Goal: Navigation & Orientation: Find specific page/section

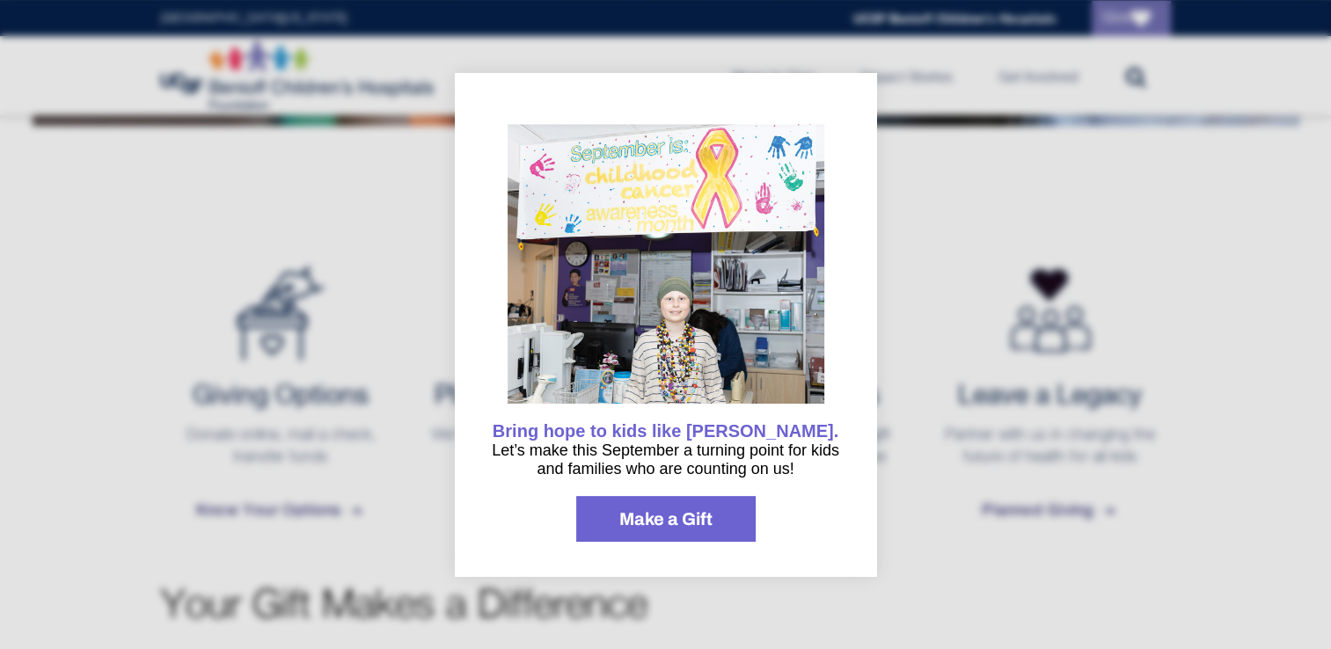
scroll to position [616, 0]
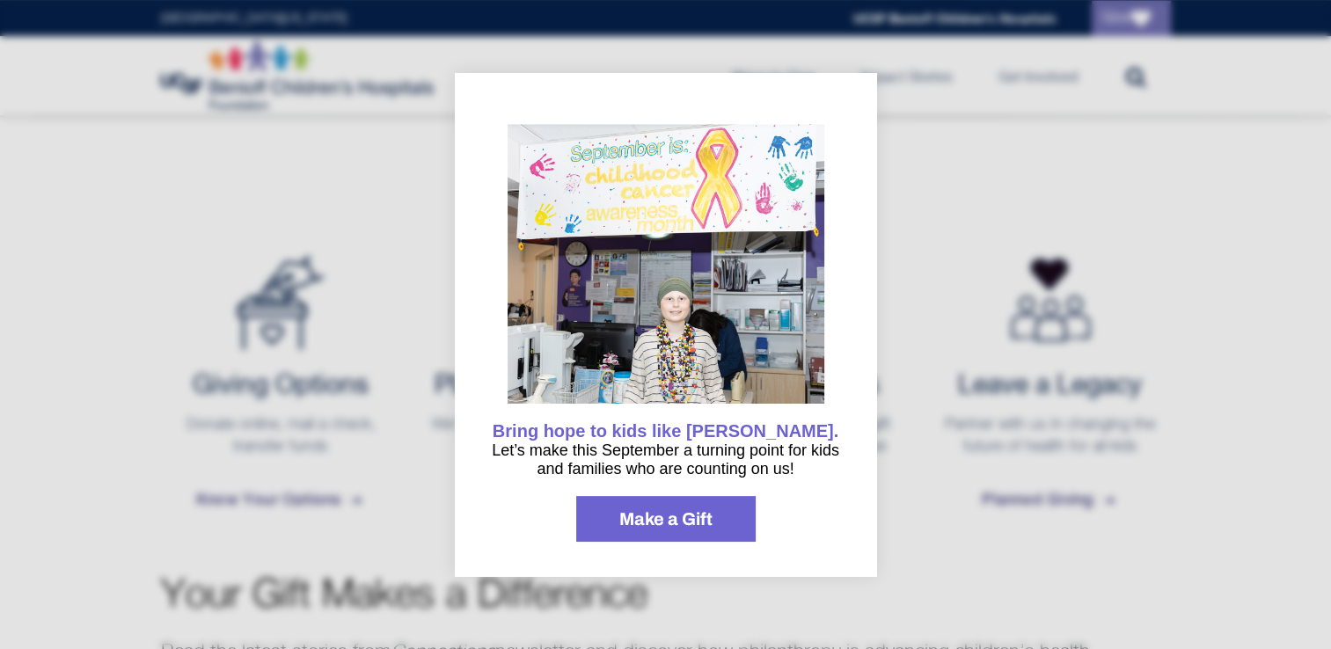
click at [1056, 124] on div at bounding box center [665, 324] width 1331 height 649
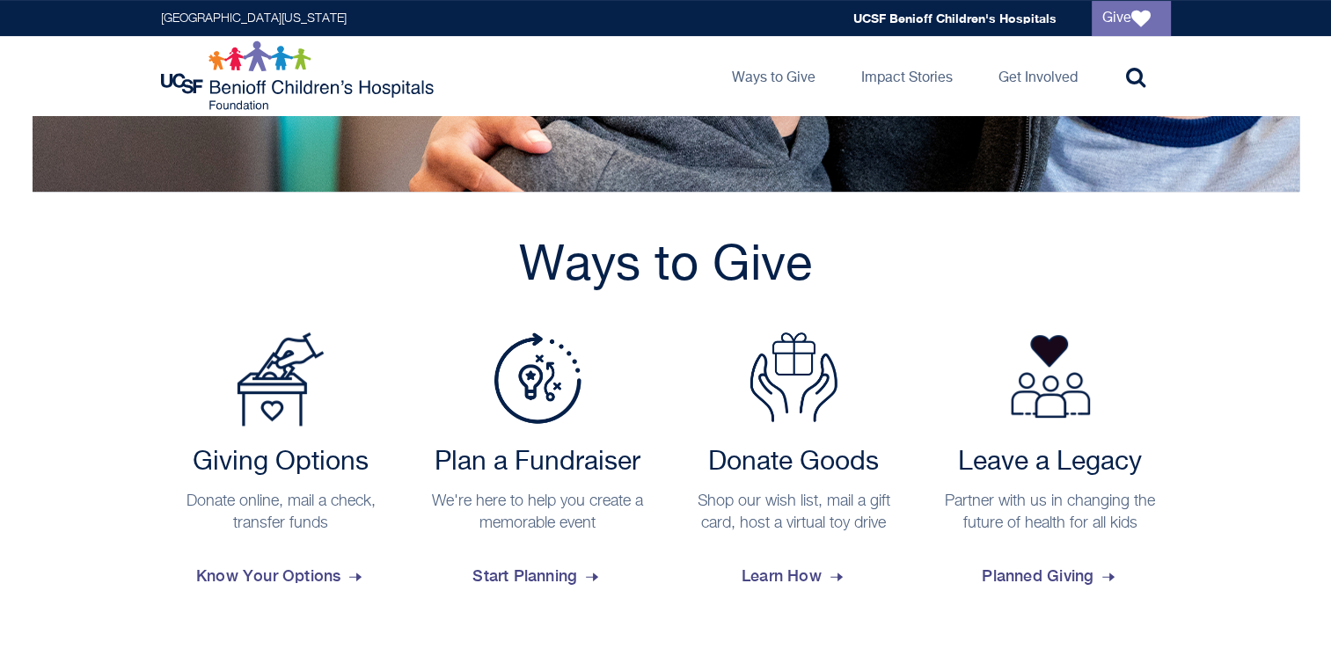
scroll to position [0, 0]
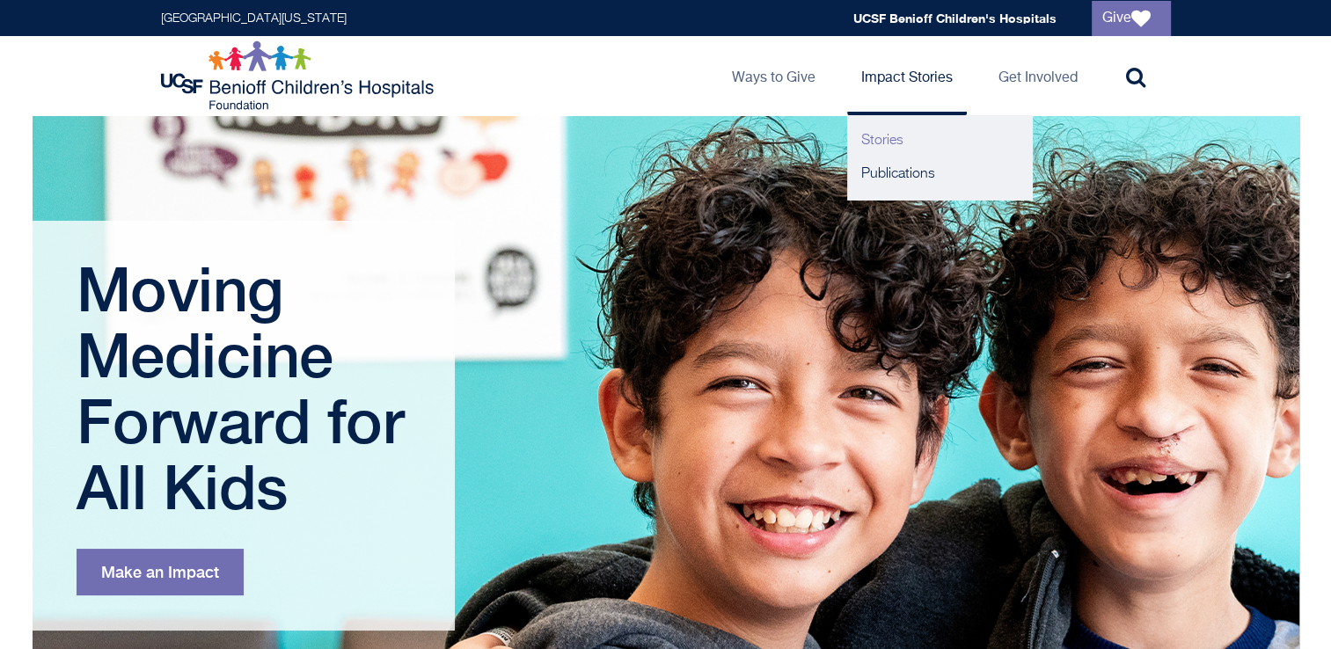
click at [920, 147] on link "Stories" at bounding box center [939, 140] width 185 height 33
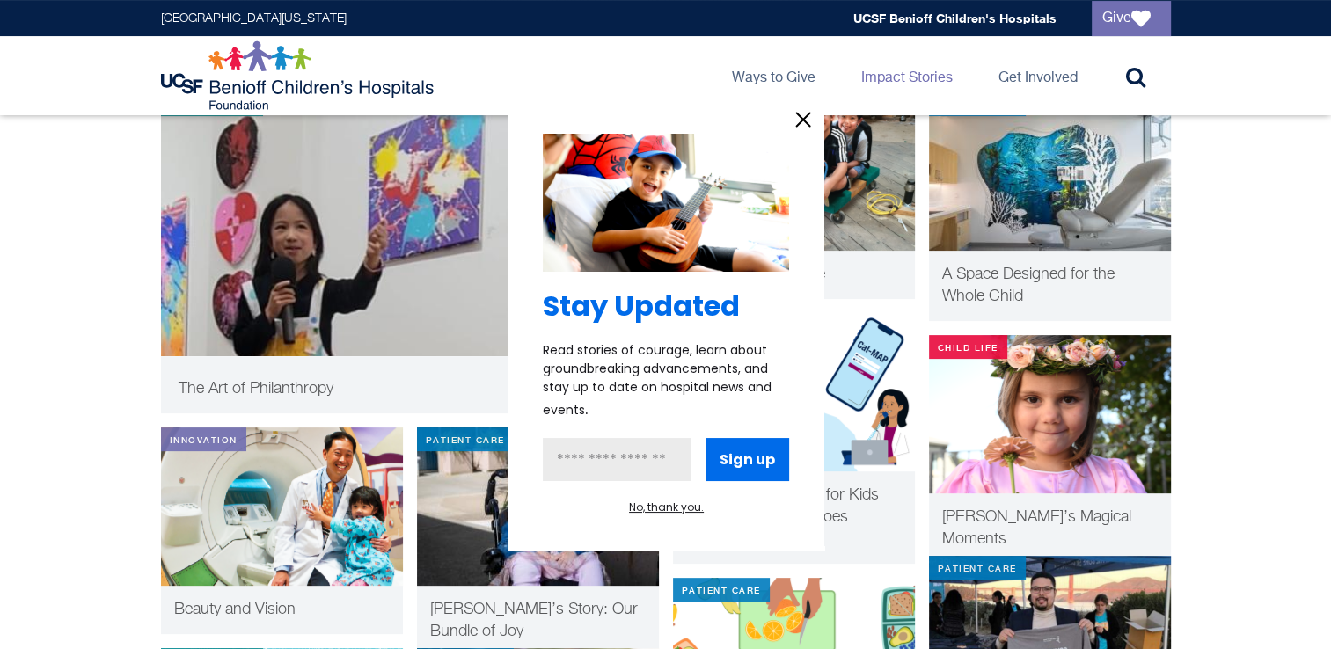
scroll to position [1007, 0]
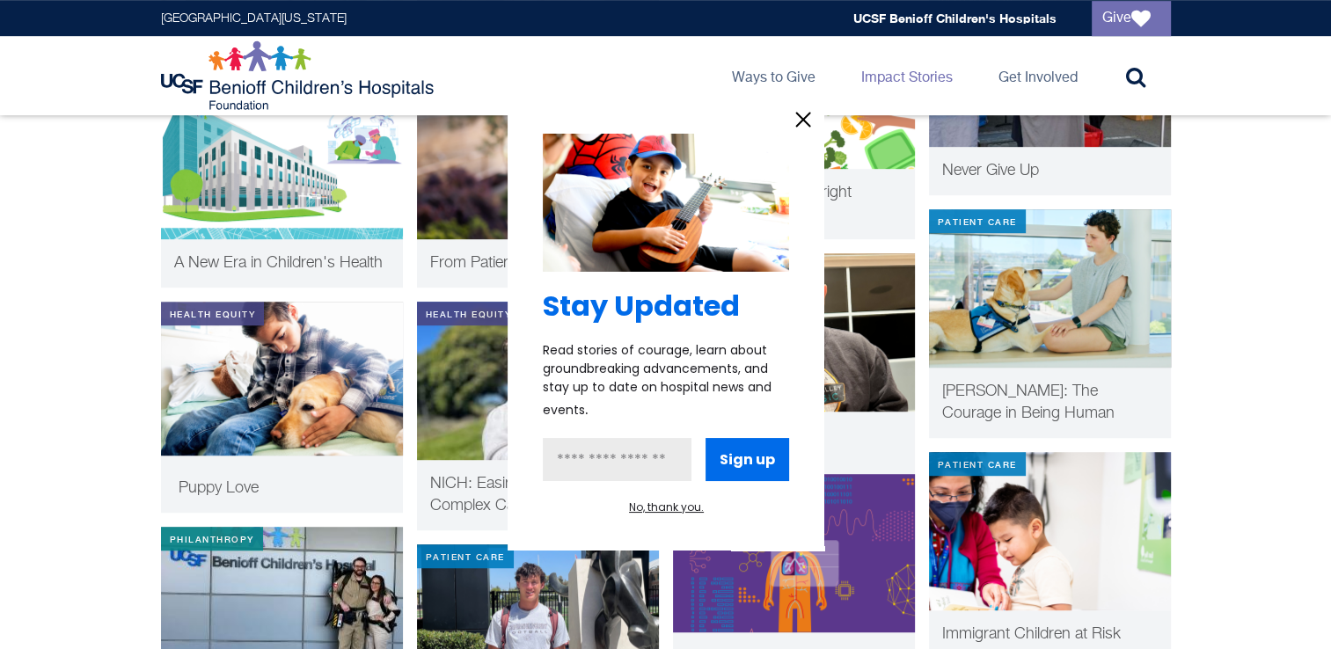
click at [799, 120] on icon "information" at bounding box center [803, 119] width 26 height 26
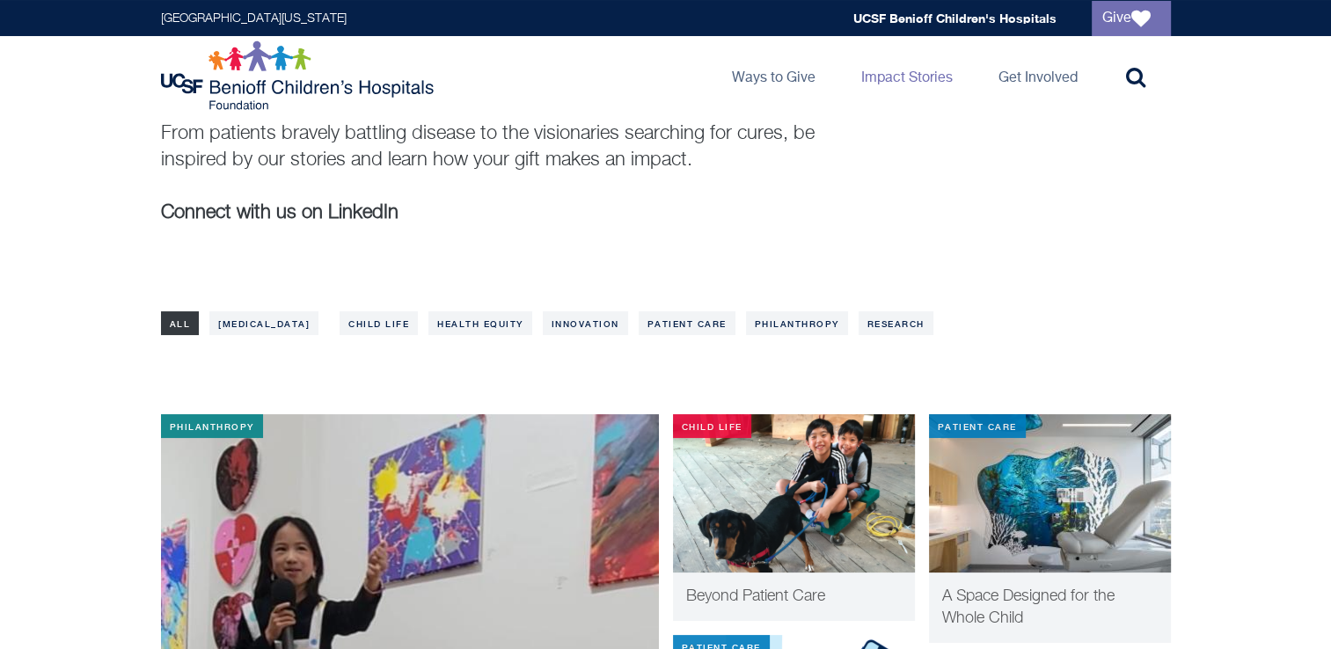
scroll to position [0, 0]
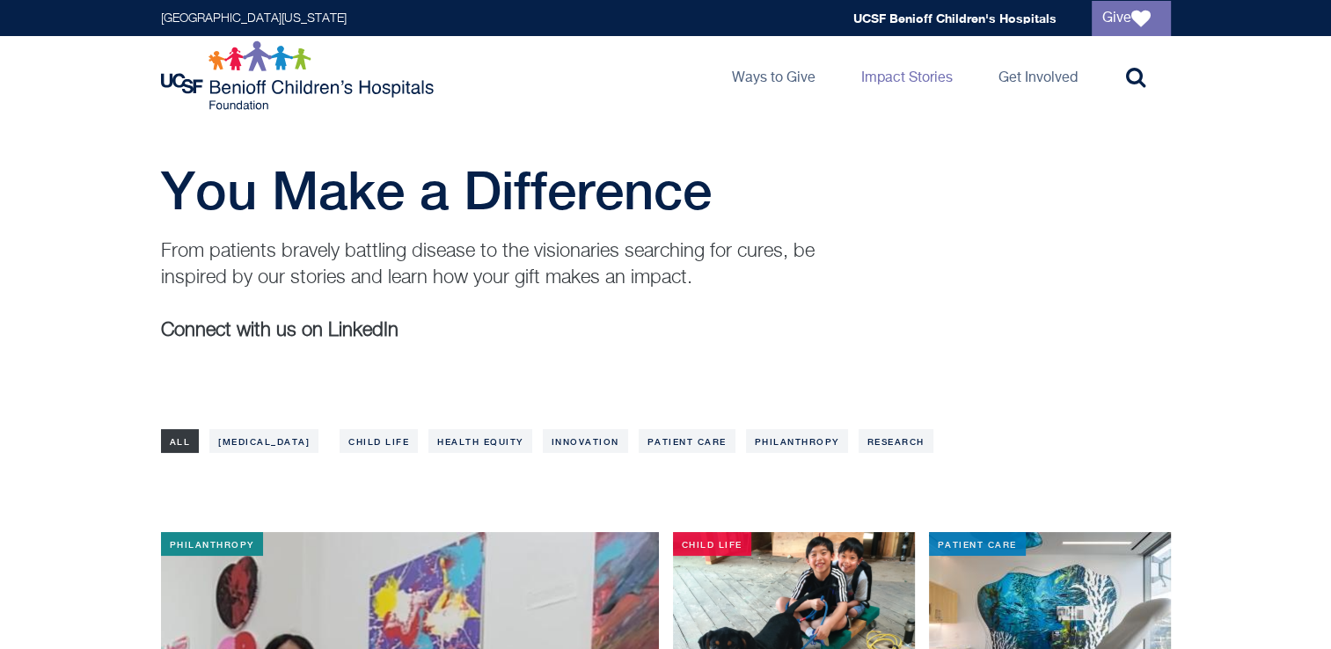
drag, startPoint x: 360, startPoint y: 322, endPoint x: 210, endPoint y: 324, distance: 149.5
click at [357, 323] on b "Connect with us on LinkedIn" at bounding box center [279, 330] width 237 height 19
click at [954, 18] on link "UCSF Benioff Children's Hospitals" at bounding box center [954, 18] width 203 height 15
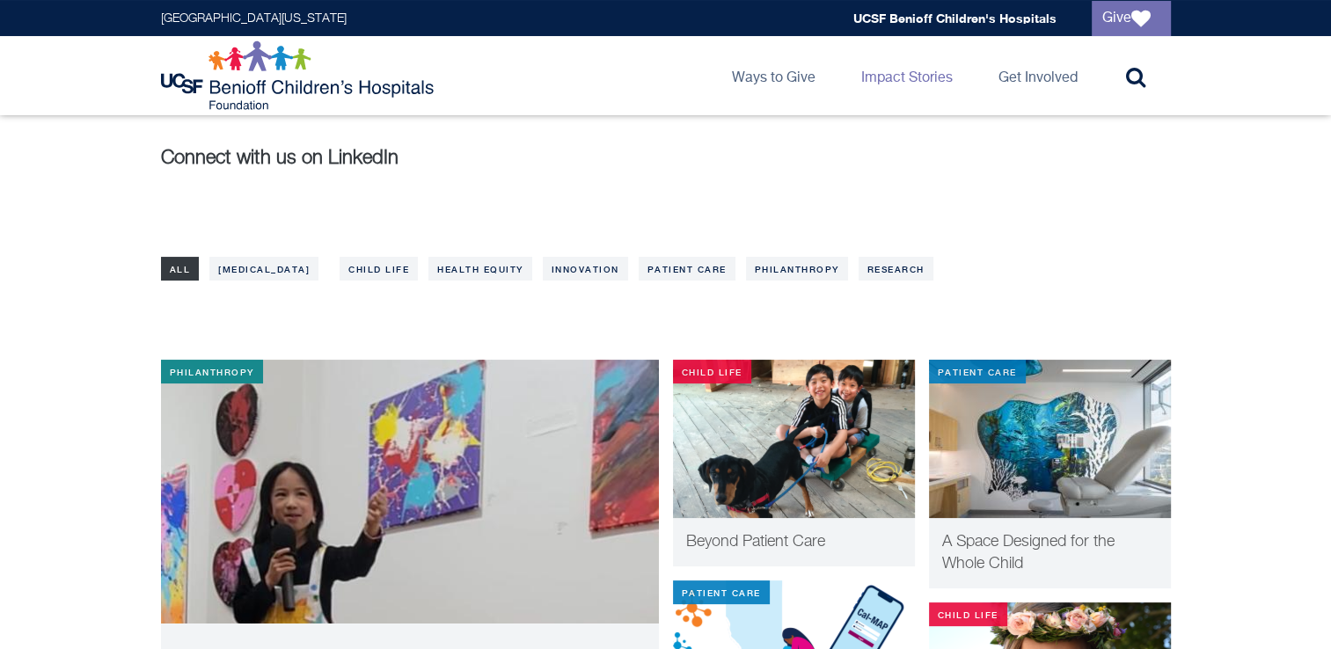
scroll to position [176, 0]
